Goal: Transaction & Acquisition: Purchase product/service

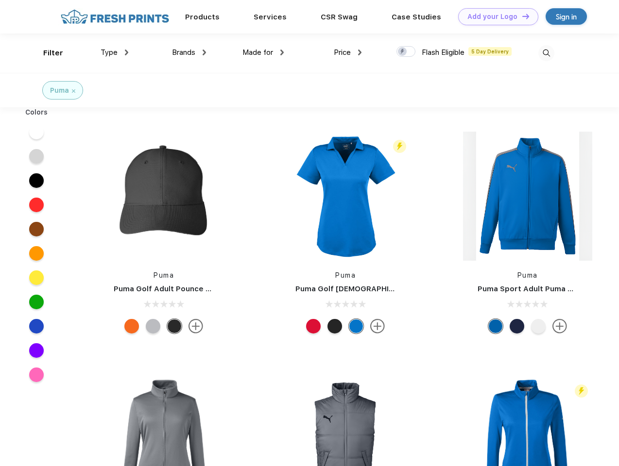
scroll to position [0, 0]
click at [494, 17] on link "Add your Logo Design Tool" at bounding box center [498, 16] width 80 height 17
click at [0, 0] on div "Design Tool" at bounding box center [0, 0] width 0 height 0
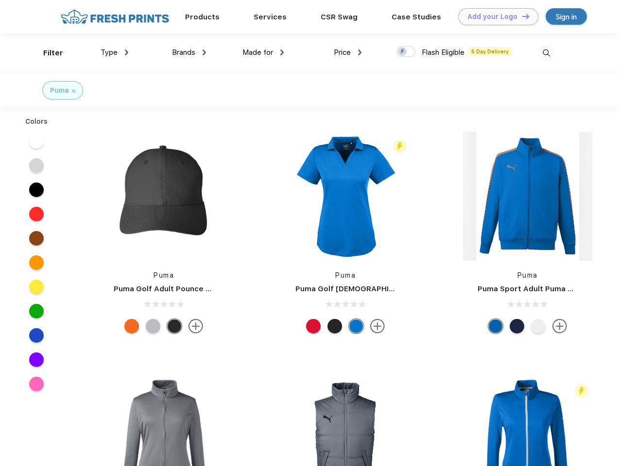
click at [521, 16] on link "Add your Logo Design Tool" at bounding box center [498, 16] width 80 height 17
click at [47, 53] on div "Filter" at bounding box center [53, 53] width 20 height 11
click at [115, 52] on span "Type" at bounding box center [109, 52] width 17 height 9
click at [189, 52] on span "Brands" at bounding box center [183, 52] width 23 height 9
click at [263, 52] on span "Made for" at bounding box center [257, 52] width 31 height 9
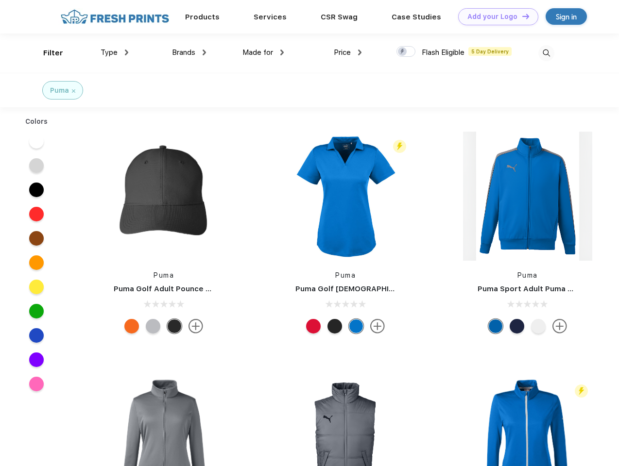
click at [348, 52] on span "Price" at bounding box center [342, 52] width 17 height 9
click at [406, 52] on div at bounding box center [405, 51] width 19 height 11
click at [403, 52] on input "checkbox" at bounding box center [399, 49] width 6 height 6
click at [546, 53] on img at bounding box center [546, 53] width 16 height 16
